Goal: Task Accomplishment & Management: Manage account settings

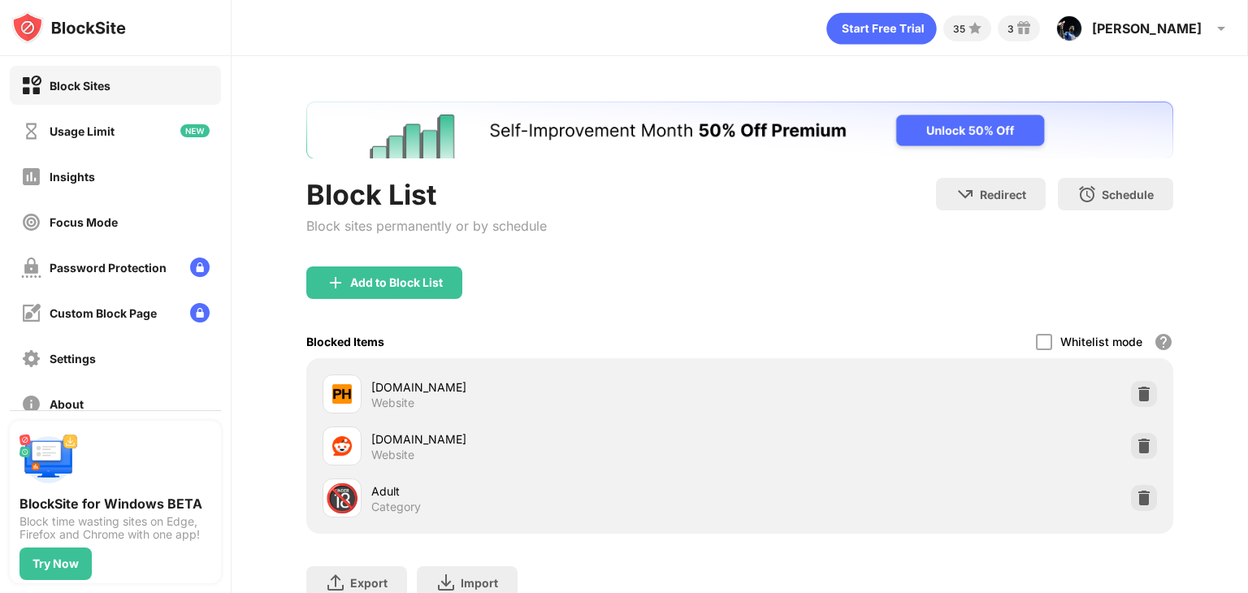
scroll to position [124, 0]
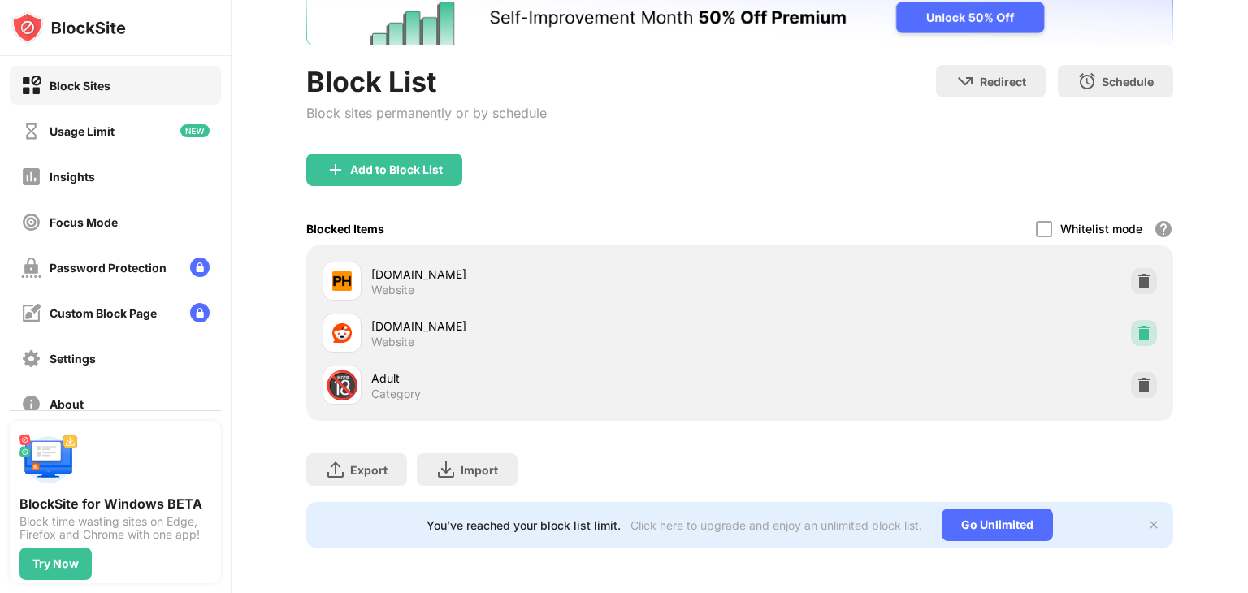
click at [1136, 325] on img at bounding box center [1144, 333] width 16 height 16
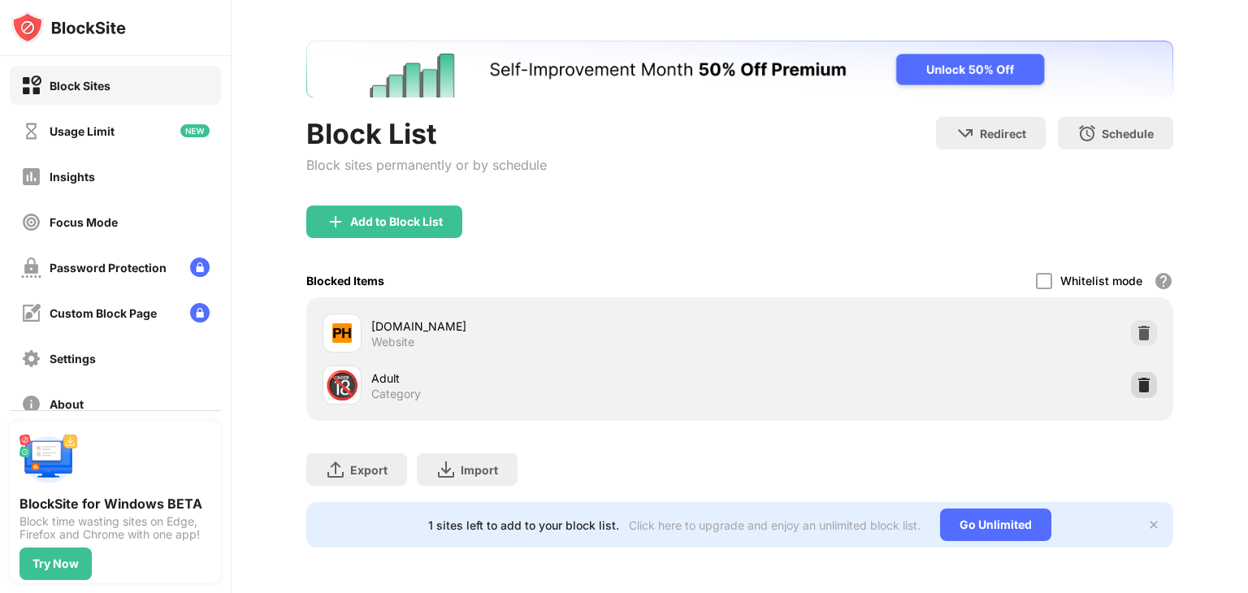
click at [1137, 377] on img at bounding box center [1144, 385] width 16 height 16
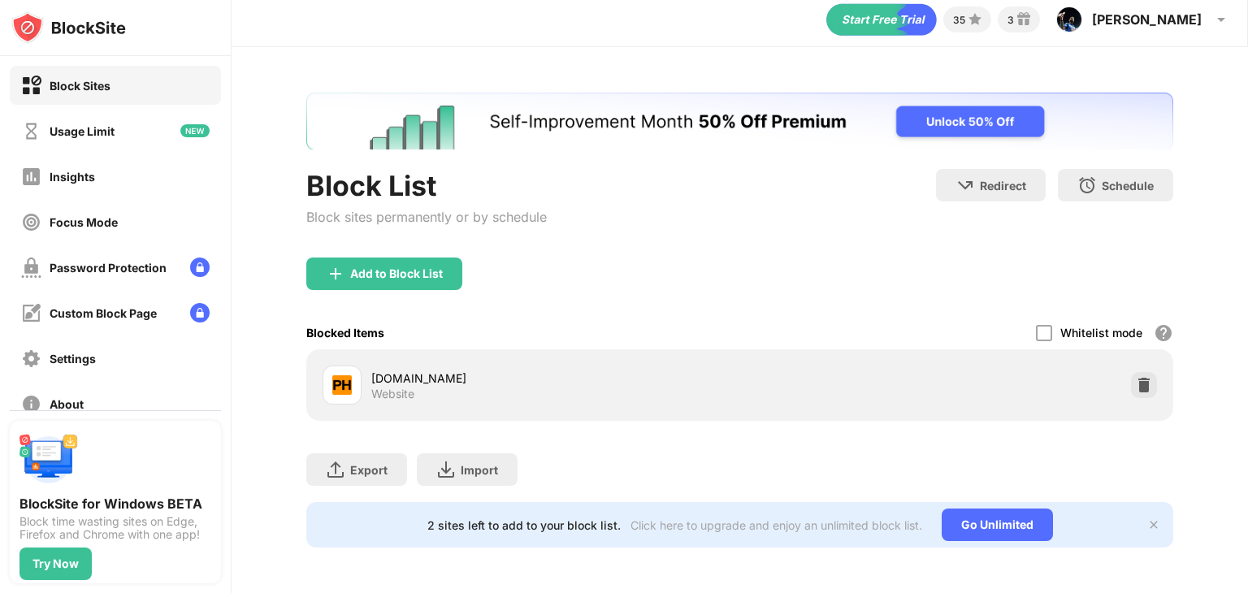
scroll to position [20, 0]
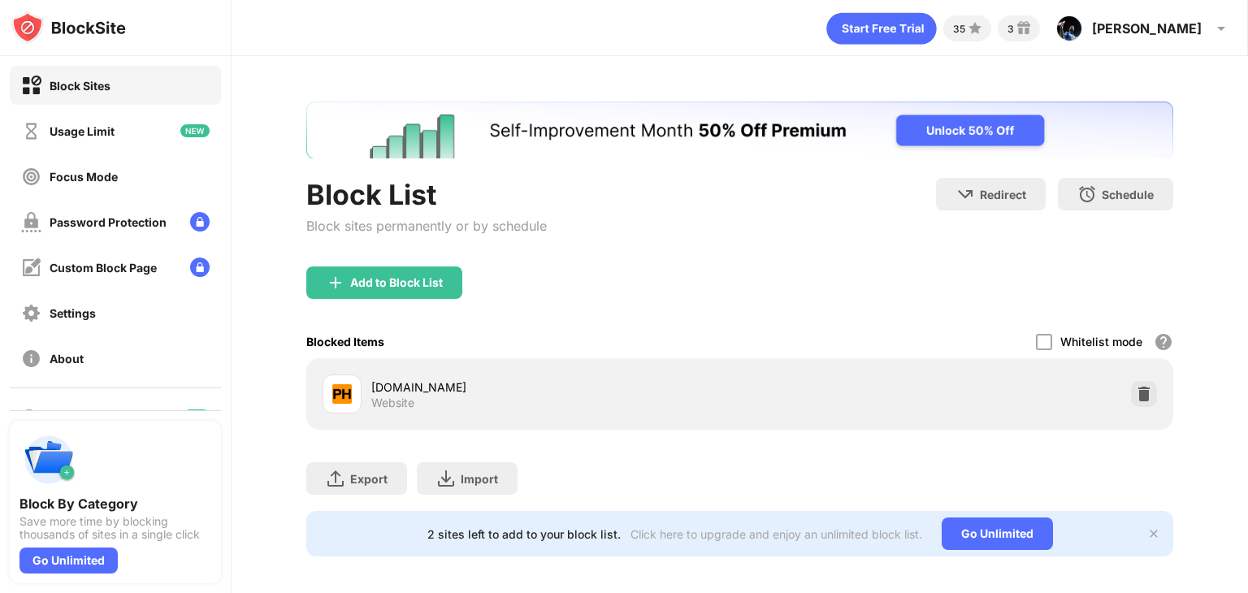
click at [443, 298] on div "Add to Block List" at bounding box center [739, 295] width 867 height 58
click at [445, 290] on div "Add to Block List" at bounding box center [384, 282] width 156 height 32
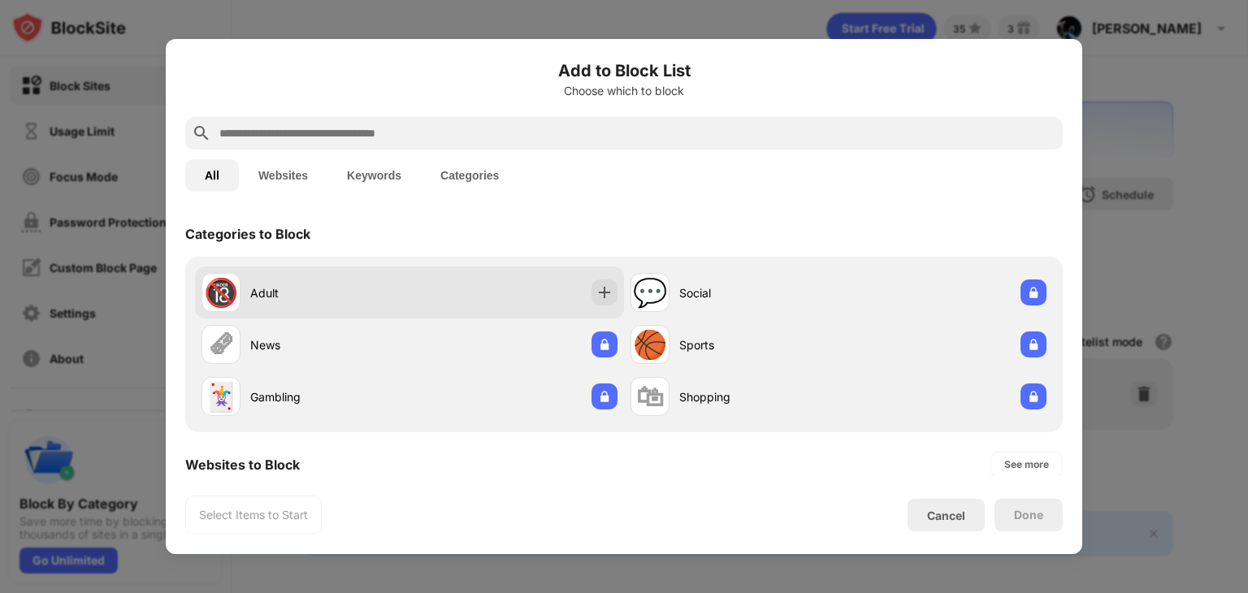
click at [487, 284] on div "🔞 Adult" at bounding box center [409, 292] width 429 height 52
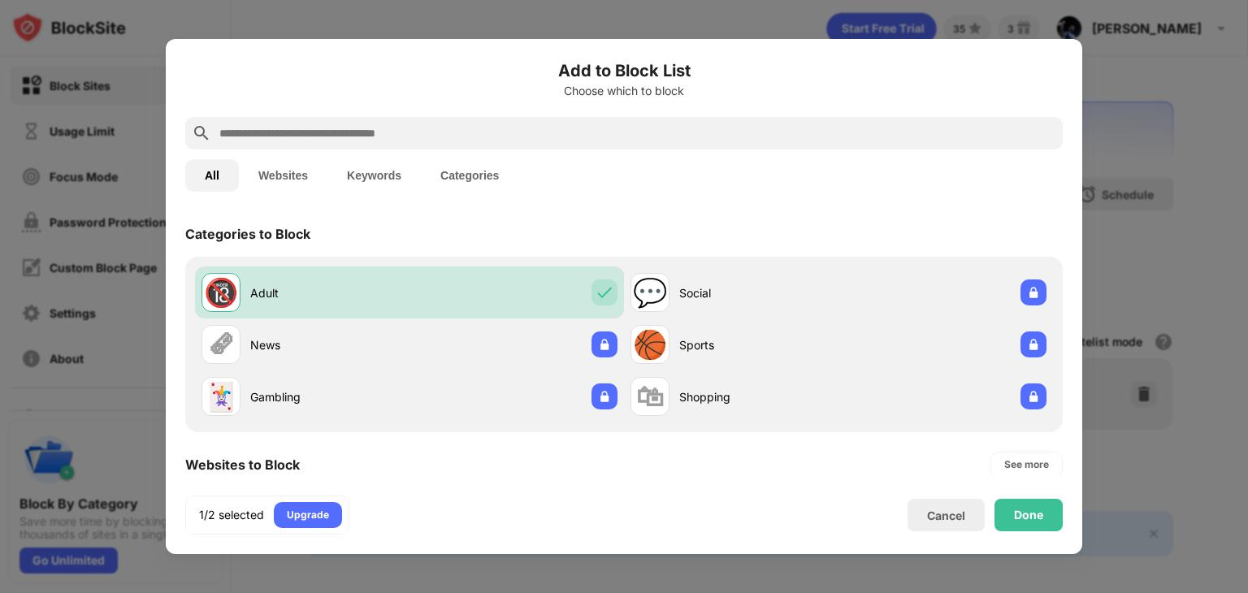
click at [765, 141] on input "text" at bounding box center [637, 132] width 838 height 19
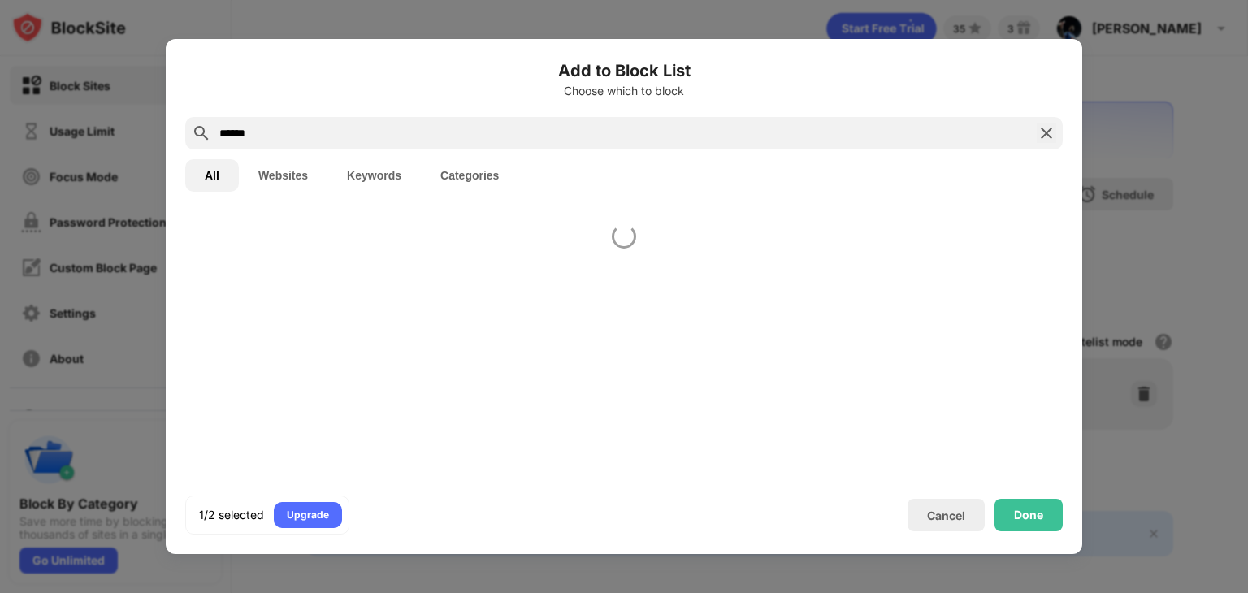
type input "******"
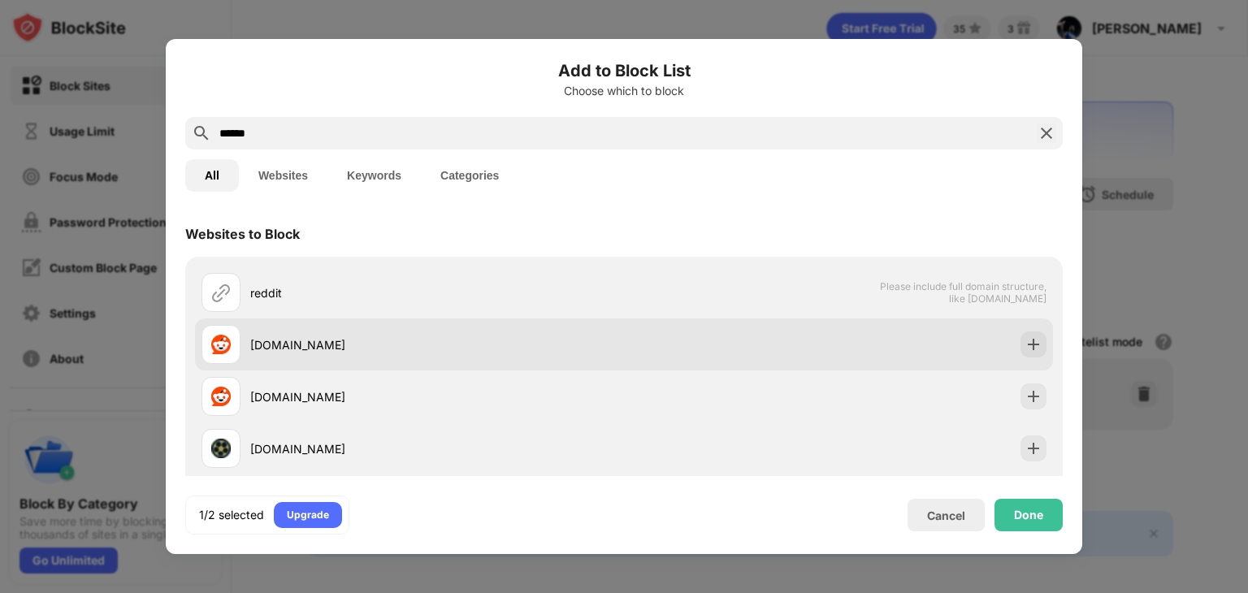
click at [458, 336] on div "[DOMAIN_NAME]" at bounding box center [437, 344] width 374 height 17
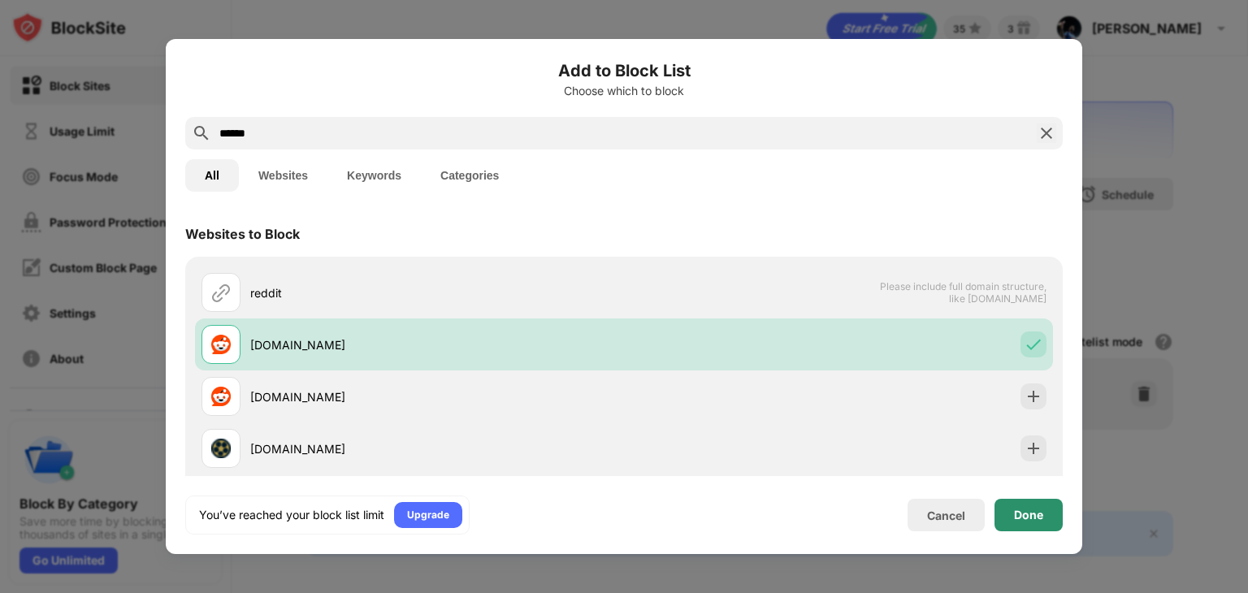
click at [1037, 514] on div "Done" at bounding box center [1028, 515] width 29 height 13
